Goal: Find specific page/section: Find specific page/section

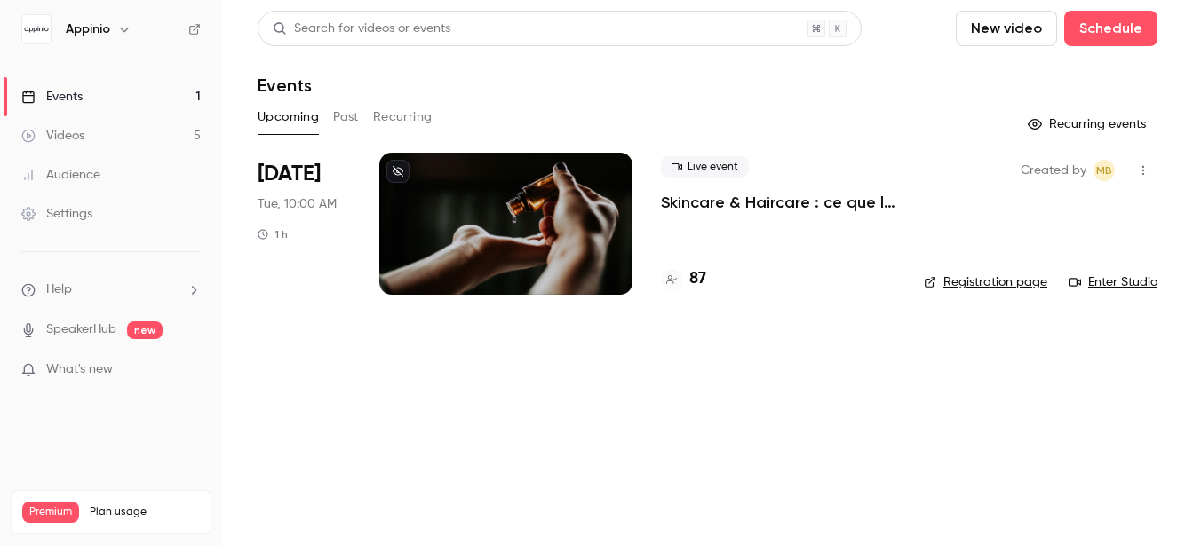
click at [817, 200] on p "Skincare & Haircare : ce que la Gen Z attend vraiment des marques" at bounding box center [778, 202] width 234 height 21
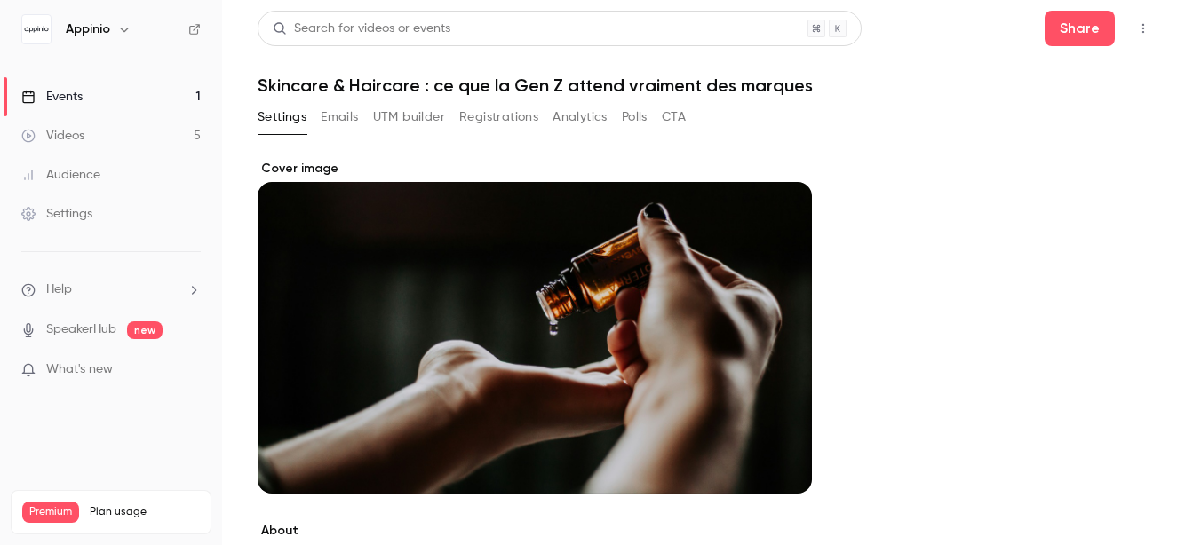
click at [482, 111] on button "Registrations" at bounding box center [498, 117] width 79 height 28
